Goal: Find specific page/section: Find specific page/section

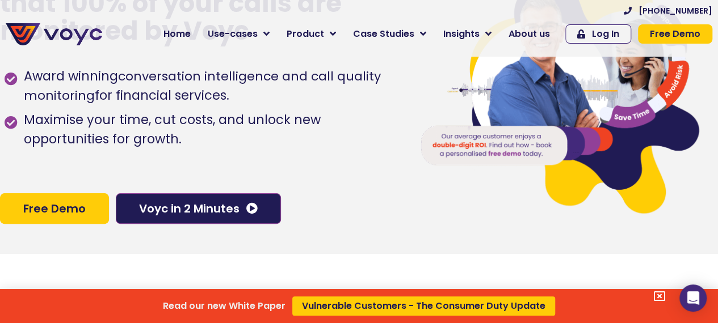
scroll to position [68, 0]
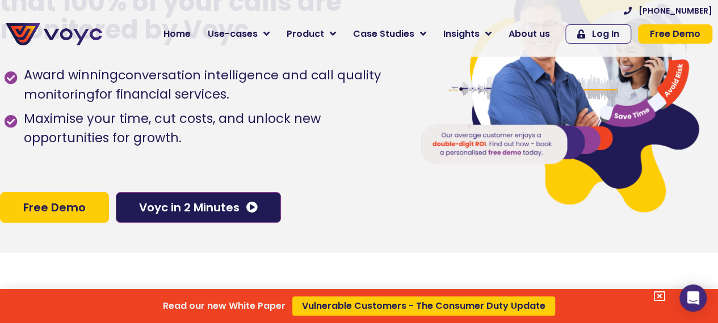
click at [188, 207] on div "Read our new White Paper Vulnerable Customers - The Consumer Duty Update" at bounding box center [359, 161] width 718 height 323
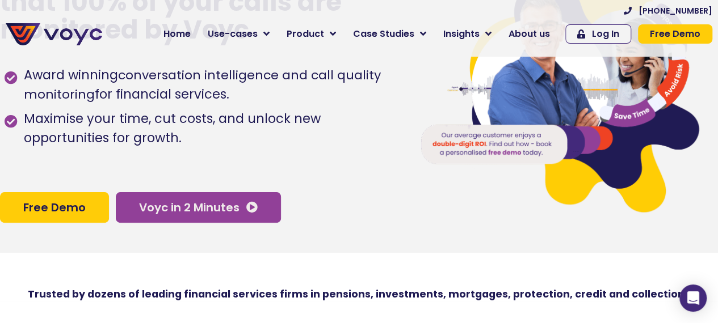
click at [250, 206] on icon at bounding box center [251, 207] width 11 height 11
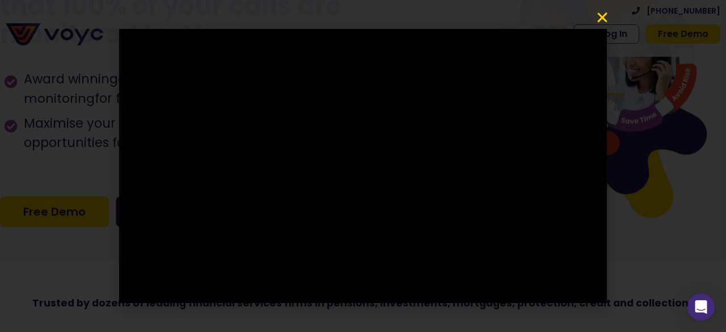
click at [600, 16] on icon "Close" at bounding box center [603, 18] width 14 height 14
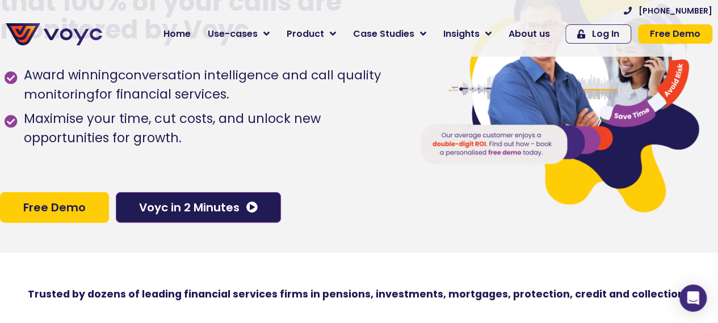
click at [64, 205] on span "Free Demo" at bounding box center [54, 207] width 62 height 11
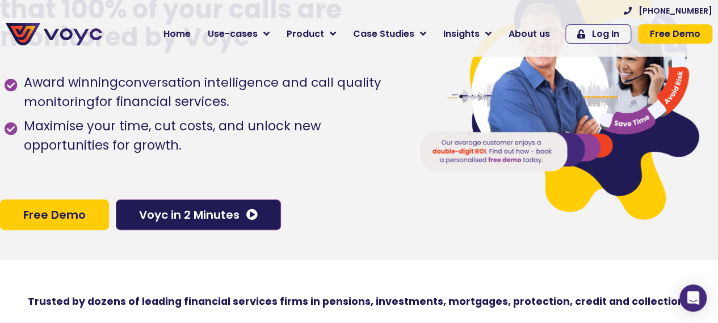
scroll to position [0, 0]
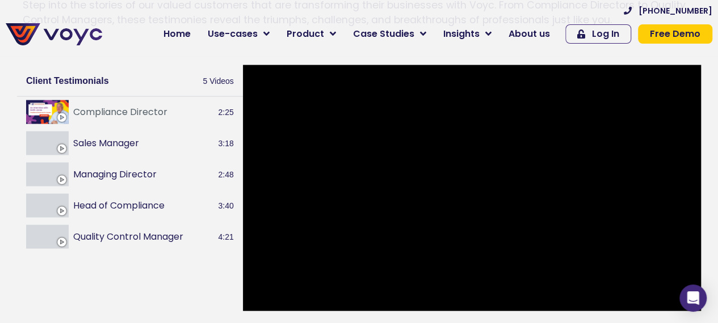
scroll to position [1175, 0]
